Goal: Task Accomplishment & Management: Manage account settings

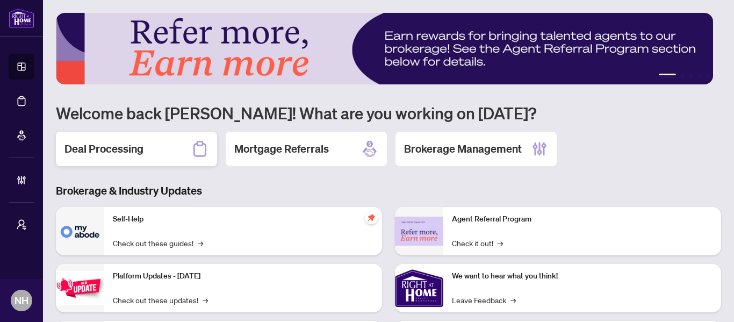
click at [124, 146] on h2 "Deal Processing" at bounding box center [103, 148] width 79 height 15
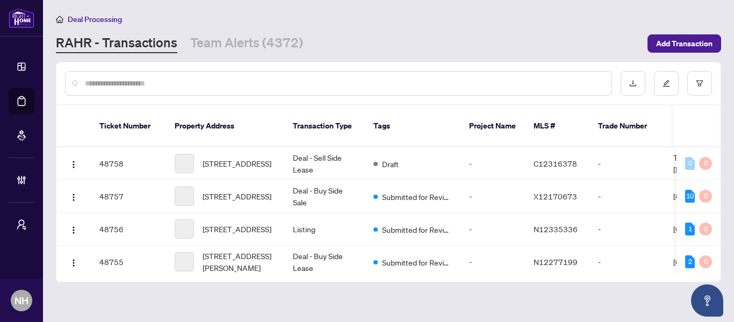
click at [262, 30] on div "Deal Processing RAHR - Transactions Team Alerts (4372) Add Transaction" at bounding box center [388, 33] width 665 height 40
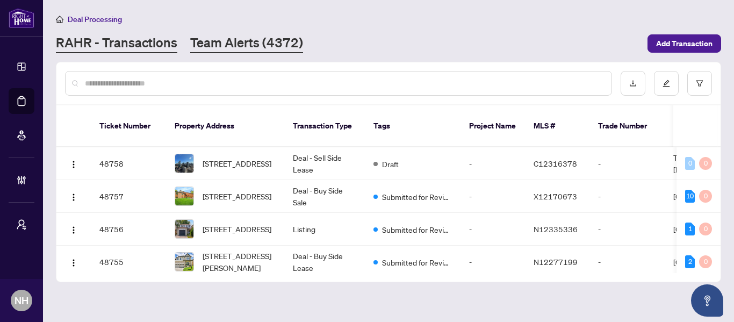
click at [264, 39] on link "Team Alerts (4372)" at bounding box center [246, 43] width 113 height 19
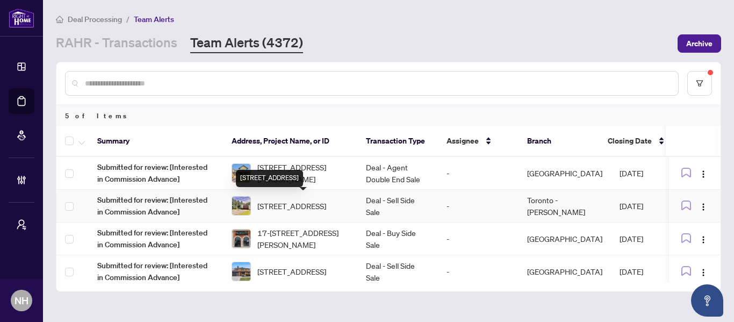
click at [294, 204] on span "1 Denmark Cres, Toronto, Ontario M2R 1J3, Canada" at bounding box center [291, 206] width 69 height 12
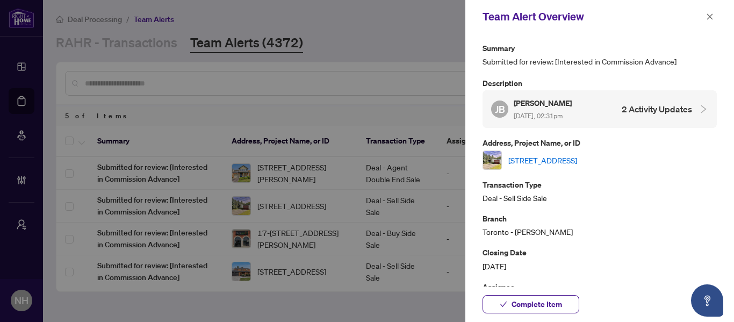
click at [577, 160] on link "1 Denmark Cres, Toronto, Ontario M2R 1J3, Canada" at bounding box center [542, 160] width 69 height 12
click at [709, 17] on icon "close" at bounding box center [710, 16] width 6 height 6
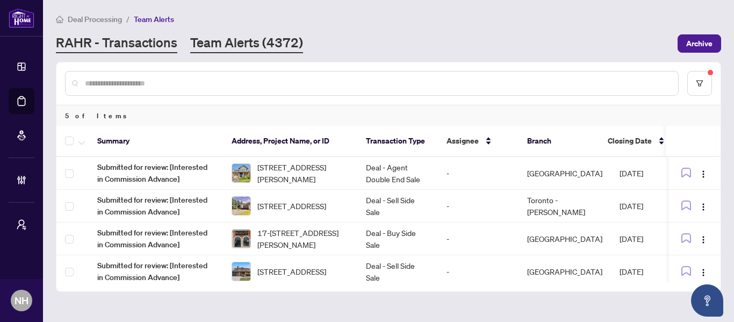
click at [120, 41] on link "RAHR - Transactions" at bounding box center [116, 43] width 121 height 19
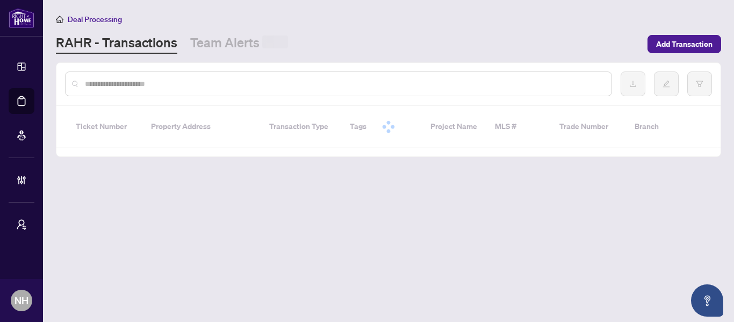
click at [169, 89] on div at bounding box center [338, 83] width 547 height 25
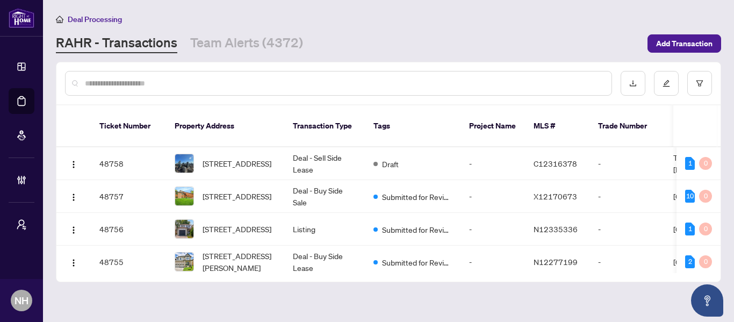
click at [169, 84] on input "text" at bounding box center [344, 83] width 518 height 12
paste input "**********"
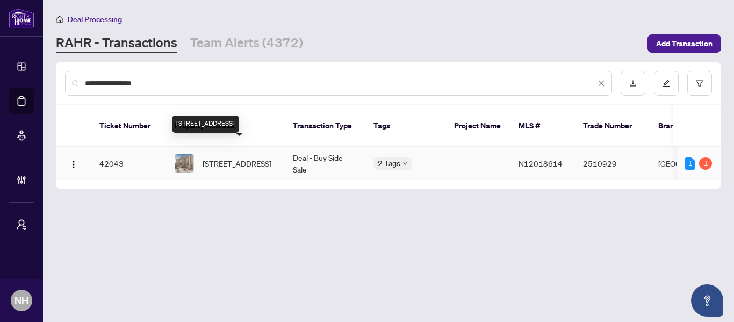
type input "**********"
click at [230, 157] on span "706-50 Baif Blvd, Richmond Hill, Ontario L4C 5L1, Canada" at bounding box center [237, 163] width 69 height 12
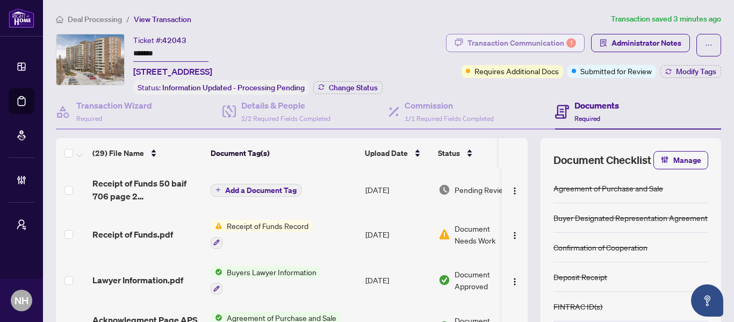
click at [471, 46] on div "Transaction Communication 1" at bounding box center [521, 42] width 109 height 17
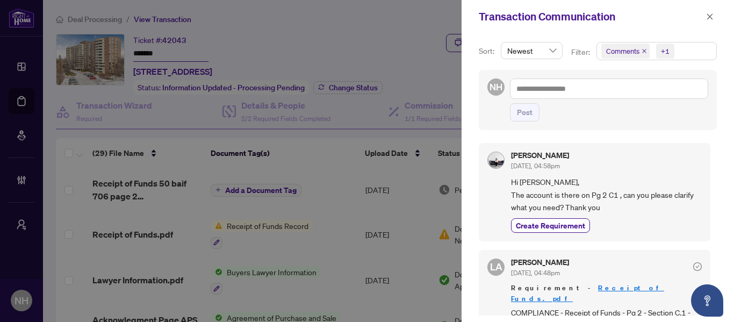
click at [646, 51] on span "Comments" at bounding box center [625, 51] width 48 height 15
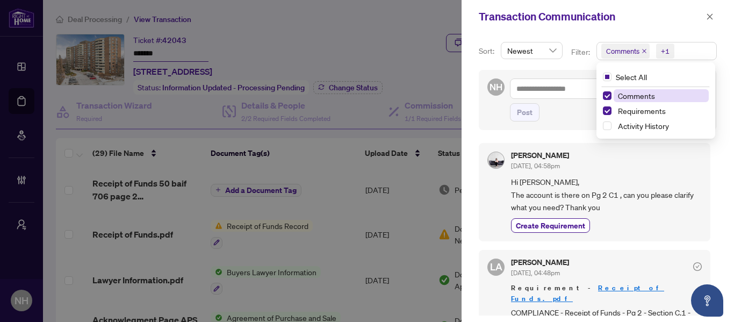
click at [644, 51] on icon "close" at bounding box center [644, 51] width 4 height 4
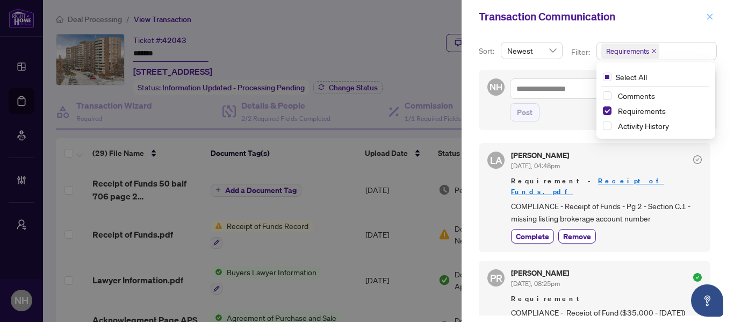
click at [708, 16] on icon "close" at bounding box center [710, 16] width 6 height 6
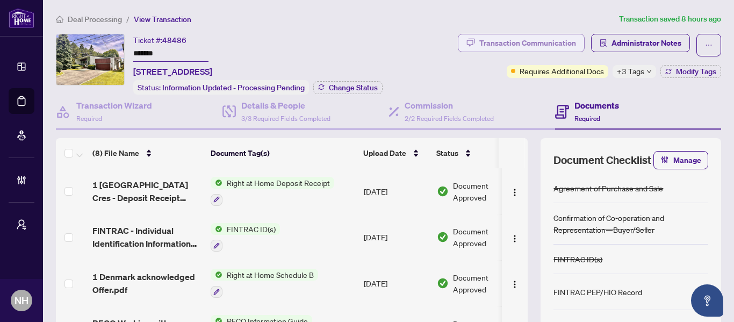
click at [479, 42] on div "Transaction Communication" at bounding box center [527, 42] width 97 height 17
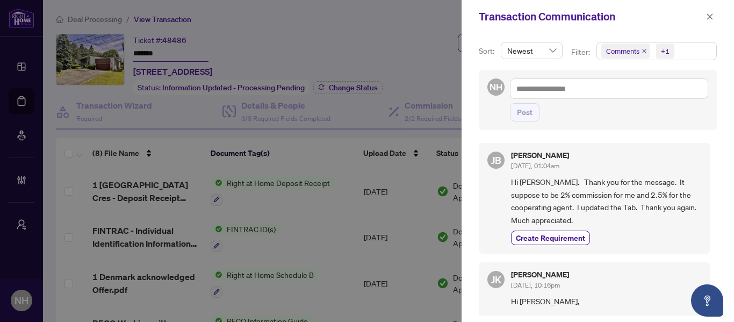
click at [642, 51] on icon "close" at bounding box center [644, 50] width 5 height 5
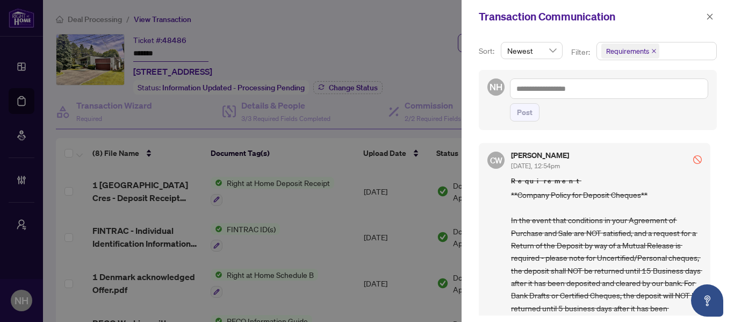
click at [653, 52] on icon "close" at bounding box center [653, 50] width 5 height 5
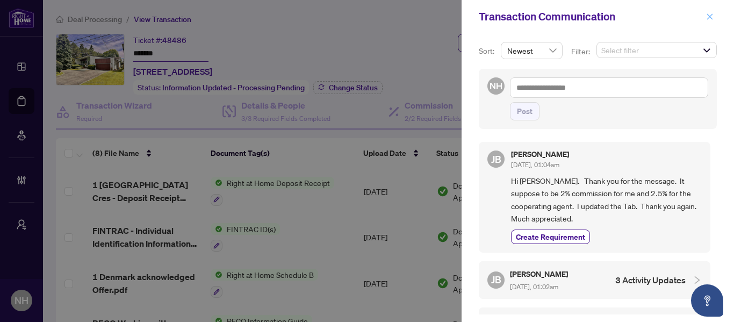
click at [709, 18] on icon "close" at bounding box center [710, 16] width 6 height 6
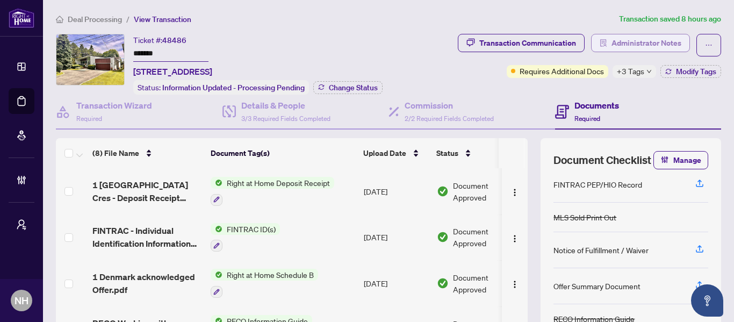
click at [632, 41] on span "Administrator Notes" at bounding box center [646, 42] width 70 height 17
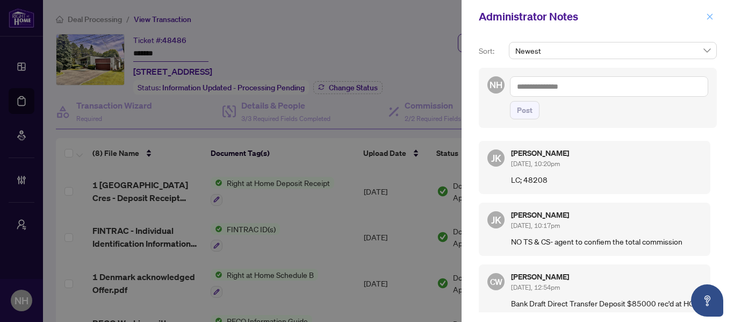
click at [710, 14] on icon "close" at bounding box center [710, 17] width 8 height 8
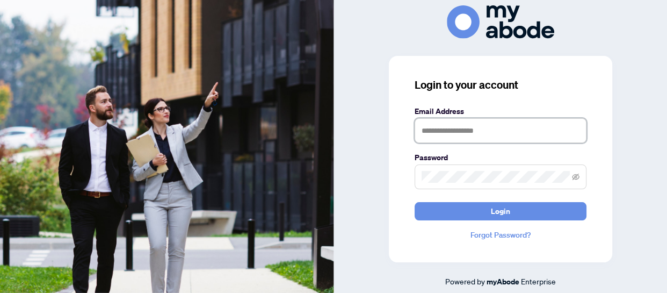
type input "**********"
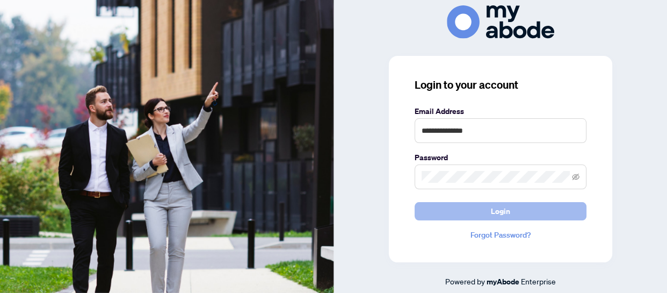
click at [507, 215] on span "Login" at bounding box center [500, 211] width 19 height 17
